Goal: Communication & Community: Share content

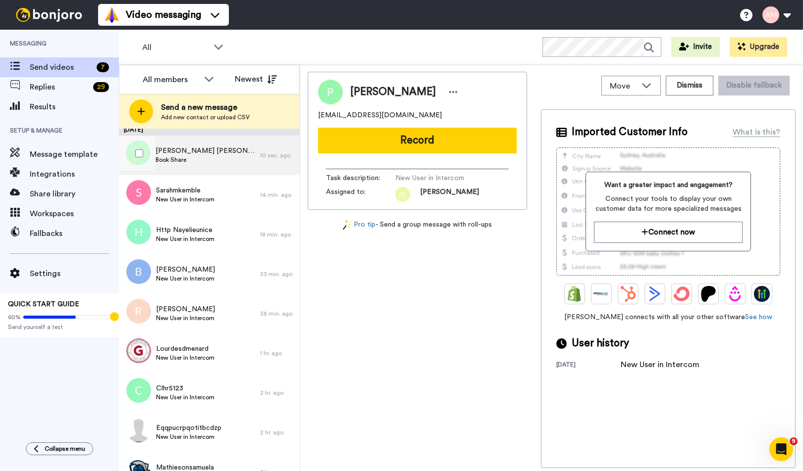
click at [183, 156] on span "Book Share" at bounding box center [205, 160] width 100 height 8
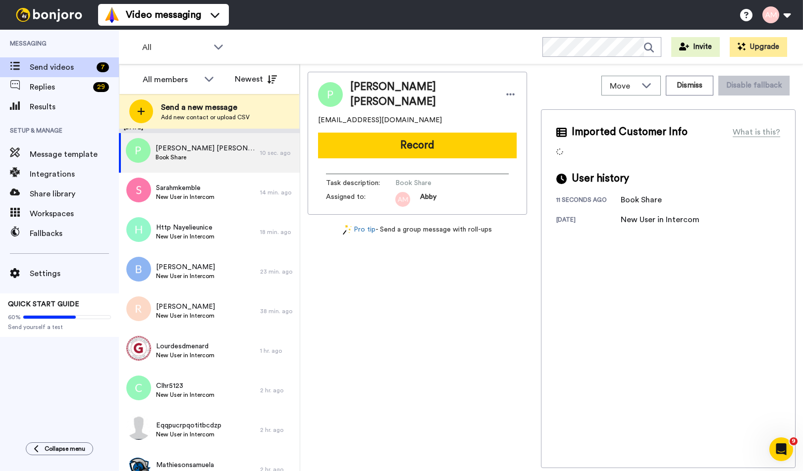
click at [407, 141] on button "Record" at bounding box center [417, 146] width 199 height 26
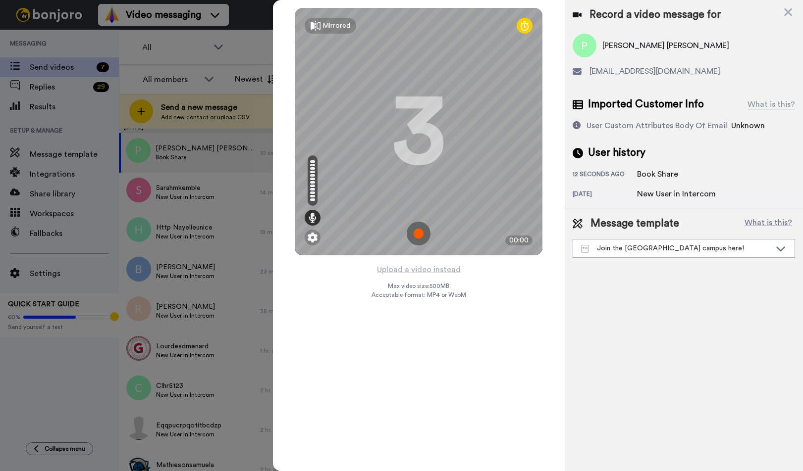
click at [416, 233] on img at bounding box center [419, 234] width 24 height 24
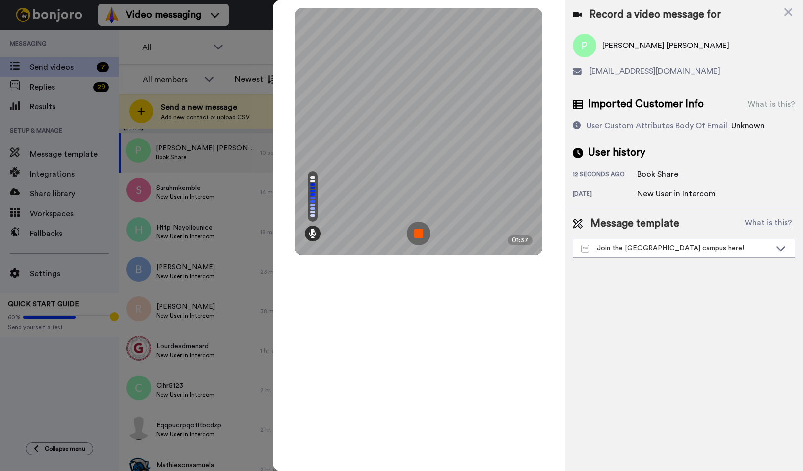
click at [417, 232] on img at bounding box center [419, 234] width 24 height 24
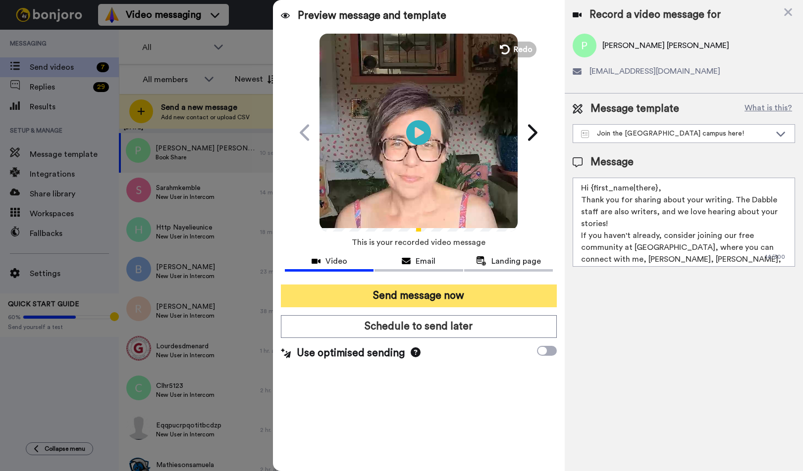
click at [403, 298] on button "Send message now" at bounding box center [418, 296] width 275 height 23
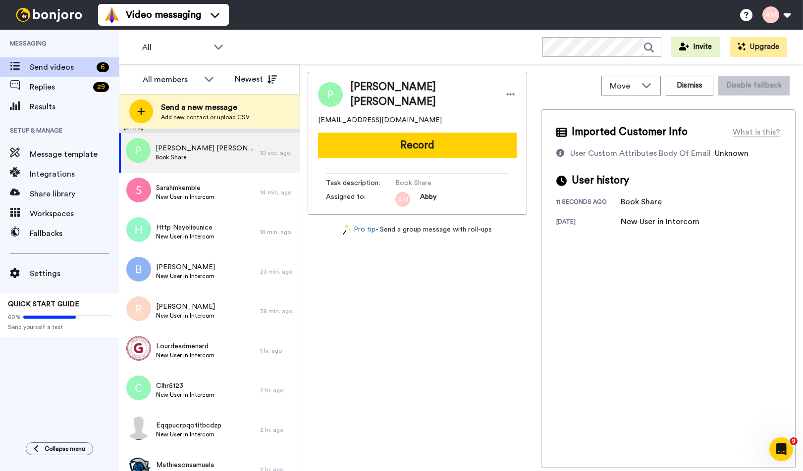
scroll to position [0, 0]
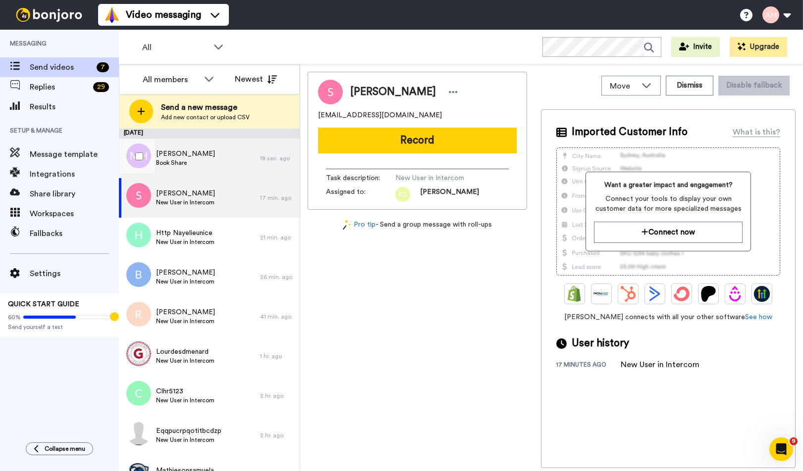
click at [177, 161] on span "Book Share" at bounding box center [185, 163] width 59 height 8
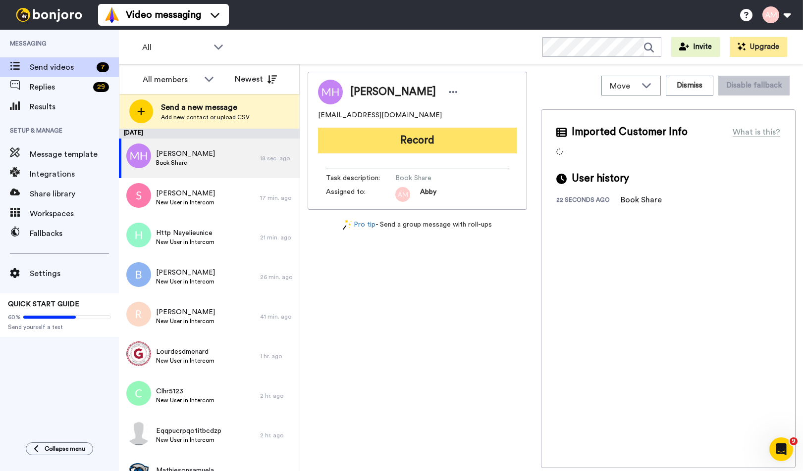
click at [403, 144] on button "Record" at bounding box center [417, 141] width 199 height 26
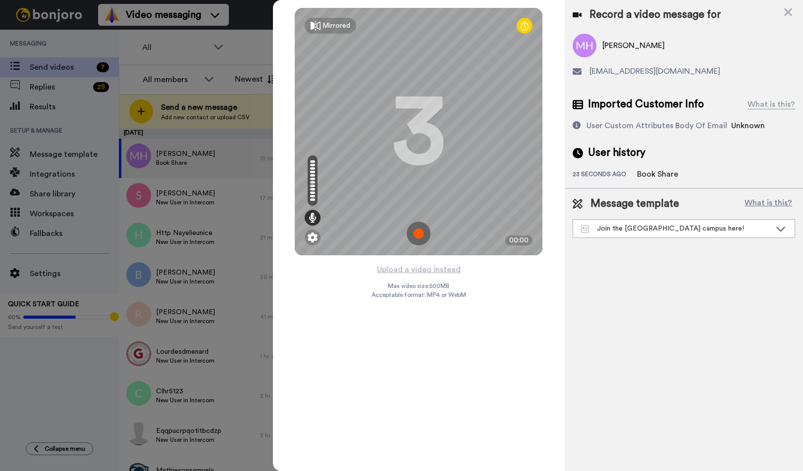
click at [415, 231] on img at bounding box center [419, 234] width 24 height 24
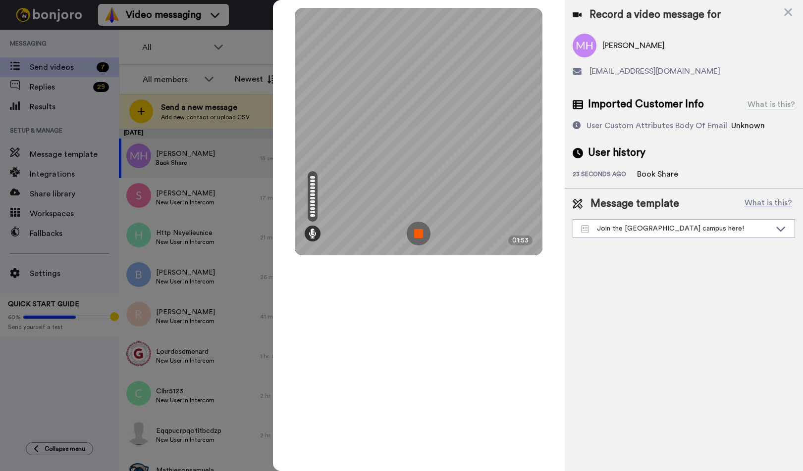
click at [417, 237] on img at bounding box center [419, 234] width 24 height 24
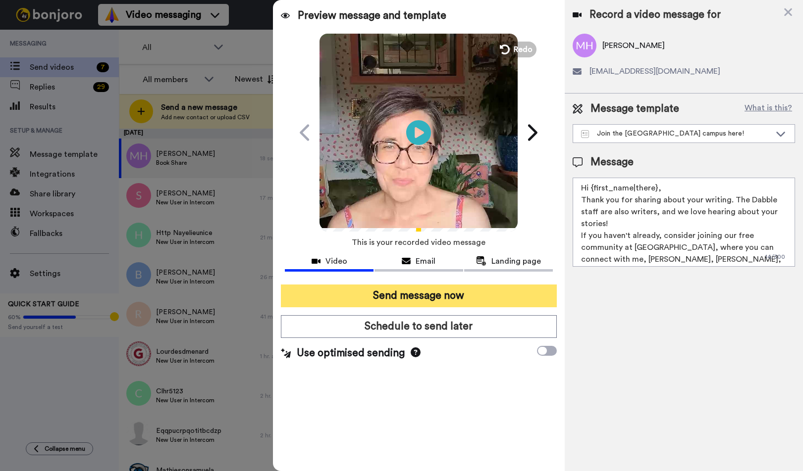
click at [409, 298] on button "Send message now" at bounding box center [418, 296] width 275 height 23
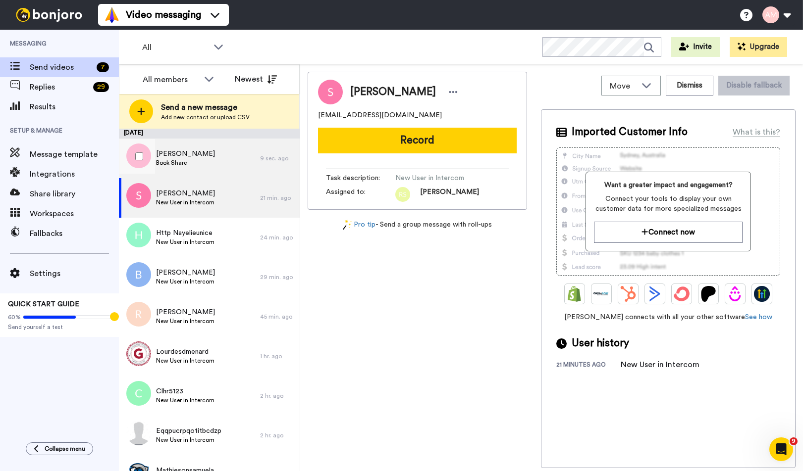
click at [187, 160] on span "Book Share" at bounding box center [185, 163] width 59 height 8
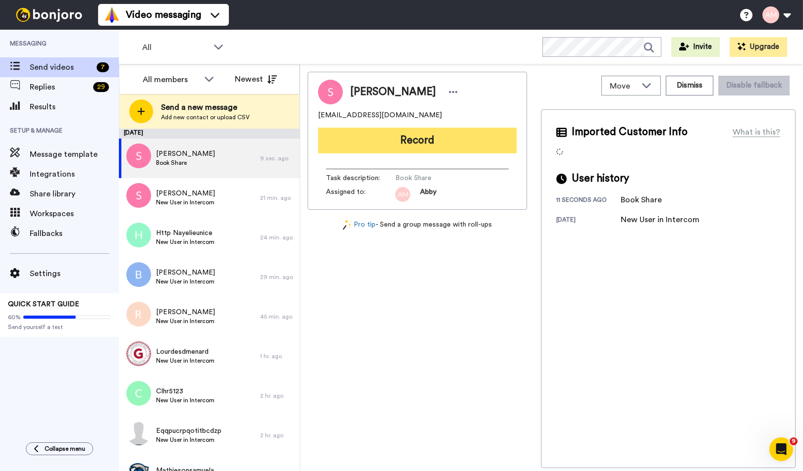
click at [369, 142] on button "Record" at bounding box center [417, 141] width 199 height 26
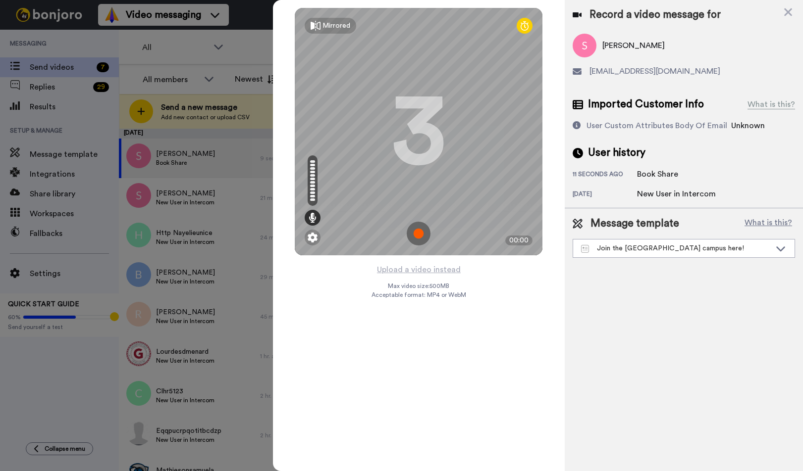
click at [418, 233] on img at bounding box center [419, 234] width 24 height 24
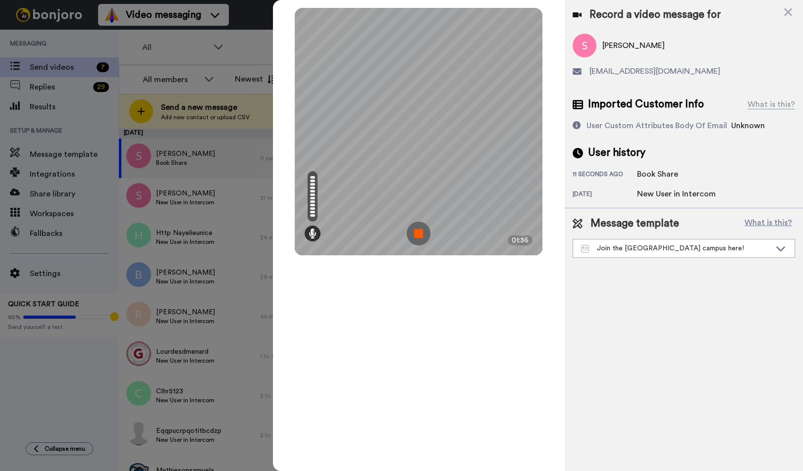
click at [415, 232] on img at bounding box center [419, 234] width 24 height 24
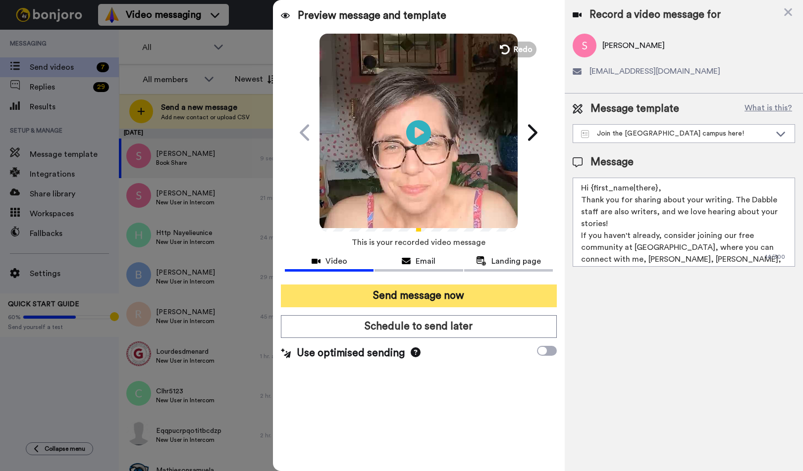
click at [395, 294] on button "Send message now" at bounding box center [418, 296] width 275 height 23
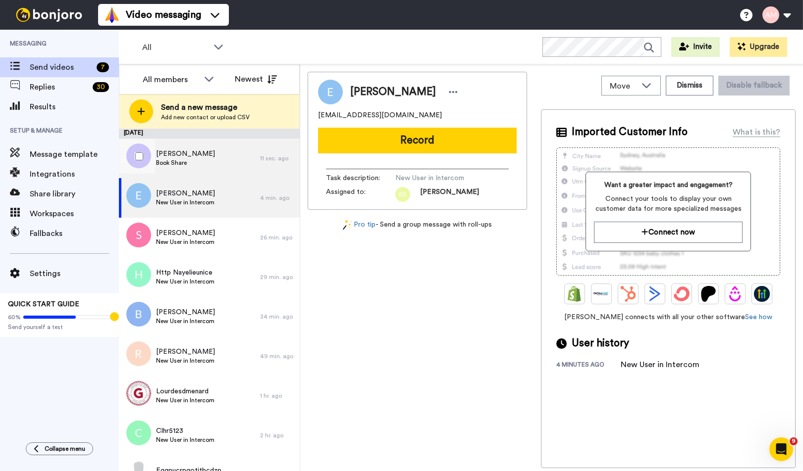
click at [190, 154] on span "[PERSON_NAME]" at bounding box center [185, 154] width 59 height 10
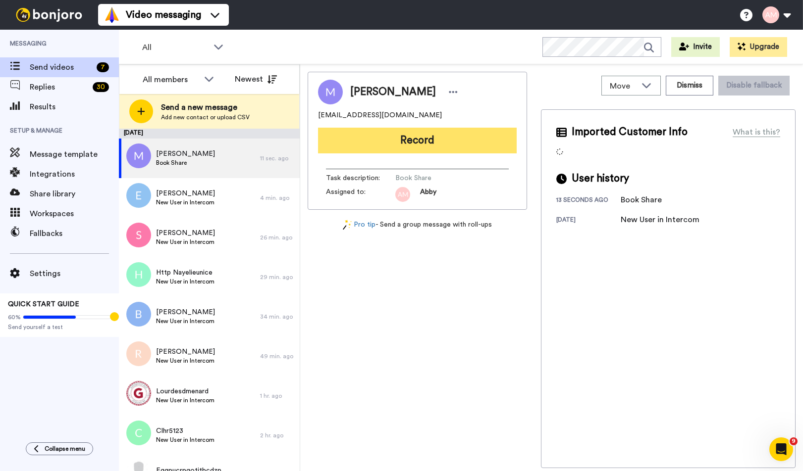
click at [411, 146] on button "Record" at bounding box center [417, 141] width 199 height 26
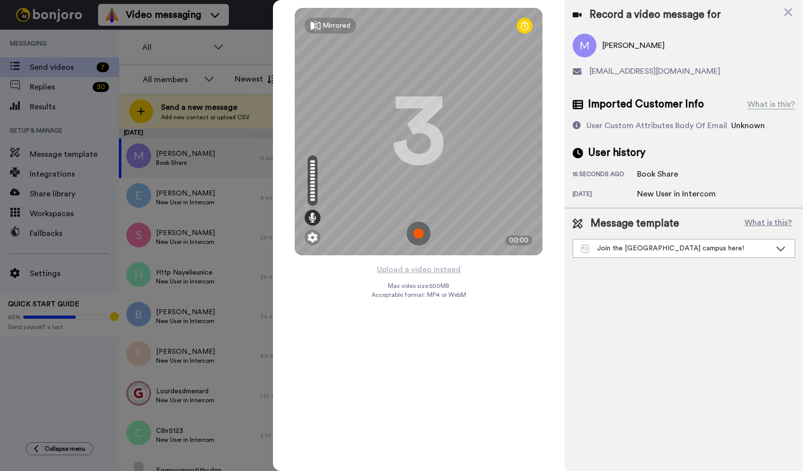
click at [418, 231] on img at bounding box center [419, 234] width 24 height 24
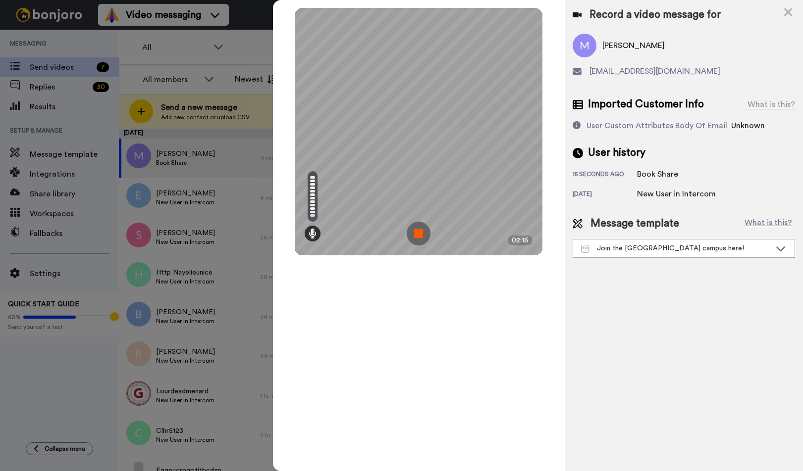
click at [416, 232] on img at bounding box center [419, 234] width 24 height 24
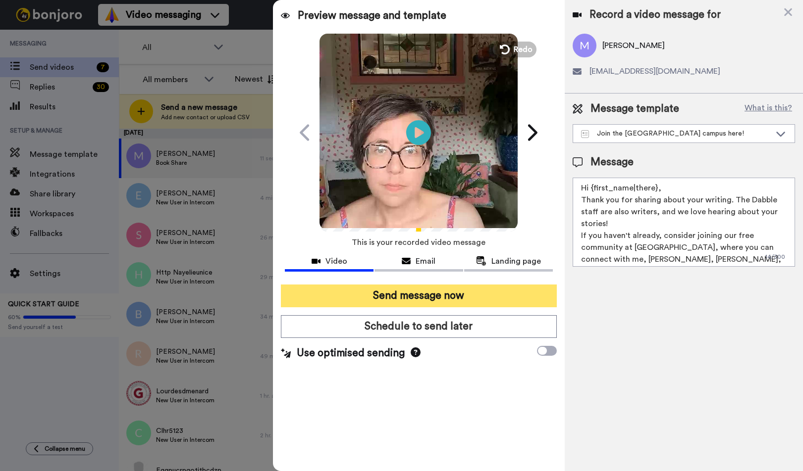
click at [394, 294] on button "Send message now" at bounding box center [418, 296] width 275 height 23
